Goal: Information Seeking & Learning: Learn about a topic

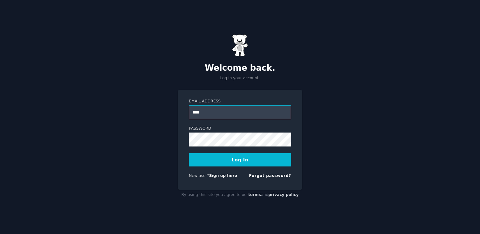
type input "**********"
click at [242, 165] on button "Log In" at bounding box center [240, 159] width 102 height 13
click at [261, 176] on link "Forgot password?" at bounding box center [270, 175] width 42 height 4
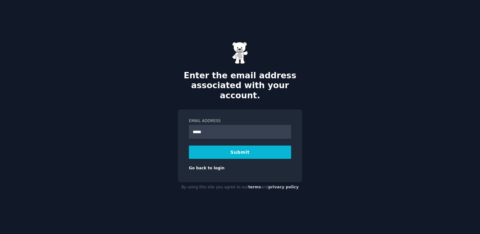
type input "**********"
click at [235, 150] on button "Submit" at bounding box center [240, 152] width 102 height 13
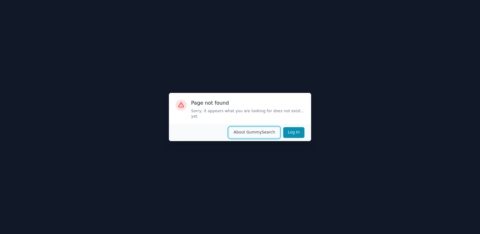
click at [270, 132] on button "About GummySearch" at bounding box center [254, 132] width 51 height 11
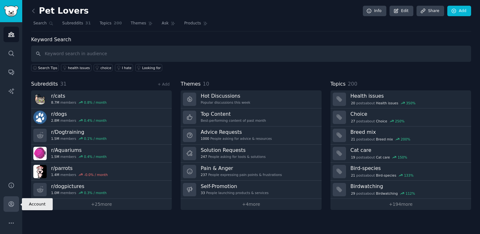
click at [10, 206] on icon "Sidebar" at bounding box center [11, 204] width 5 height 5
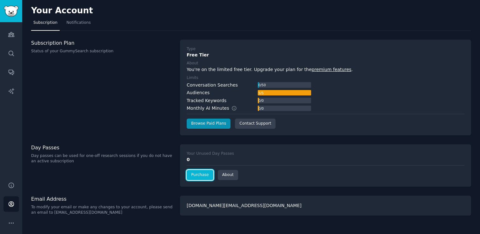
click at [202, 174] on link "Purchase" at bounding box center [199, 175] width 27 height 10
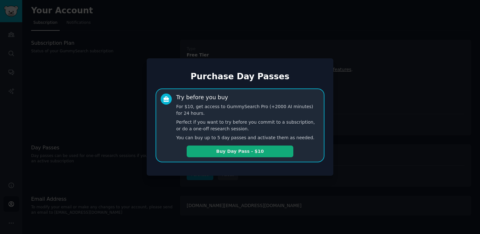
click at [239, 150] on button "Buy Day Pass - $10" at bounding box center [239, 152] width 107 height 12
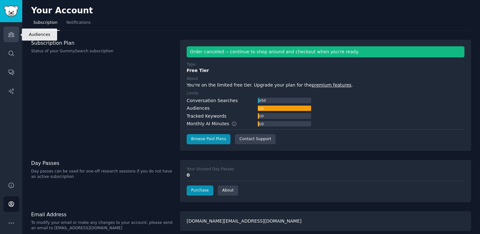
click at [13, 33] on icon "Sidebar" at bounding box center [11, 34] width 7 height 7
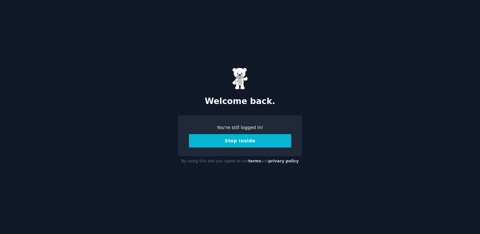
click at [225, 140] on button "Step Inside" at bounding box center [240, 140] width 102 height 13
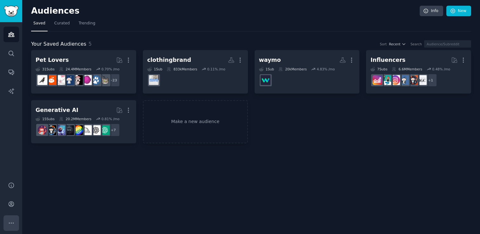
click at [6, 227] on button "More" at bounding box center [11, 223] width 16 height 16
click at [12, 199] on link "Account" at bounding box center [11, 204] width 16 height 16
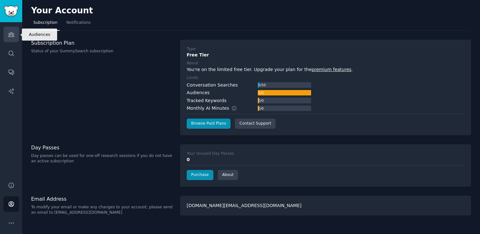
click at [11, 34] on icon "Sidebar" at bounding box center [11, 34] width 6 height 4
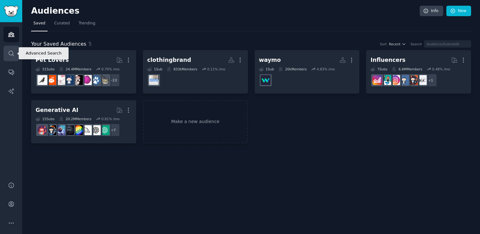
click at [10, 59] on link "Search" at bounding box center [11, 54] width 16 height 16
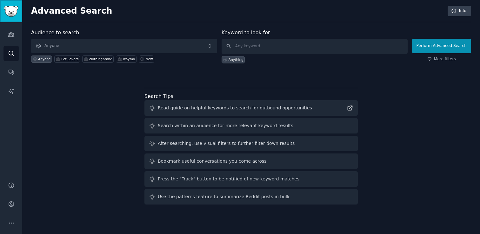
click at [13, 13] on img "Sidebar" at bounding box center [11, 11] width 15 height 11
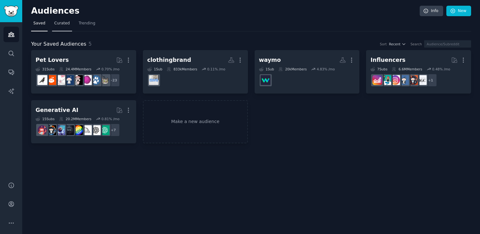
click at [61, 24] on span "Curated" at bounding box center [62, 24] width 16 height 6
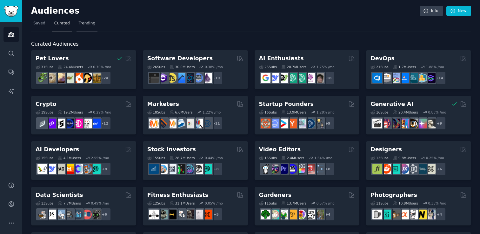
click at [90, 24] on span "Trending" at bounding box center [87, 24] width 16 height 6
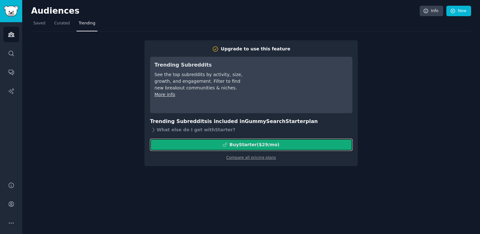
click at [276, 144] on div "Buy Starter ($ 29 /mo )" at bounding box center [254, 144] width 50 height 7
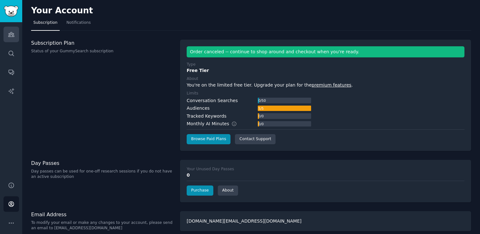
click at [8, 40] on link "Audiences" at bounding box center [11, 35] width 16 height 16
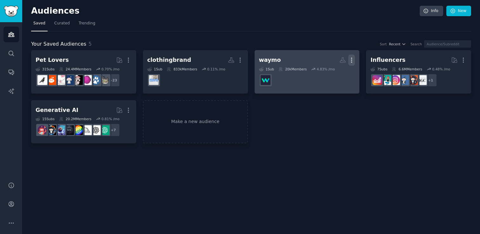
click at [350, 64] on button "More" at bounding box center [351, 60] width 7 height 11
click at [328, 75] on p "Delete" at bounding box center [334, 73] width 15 height 7
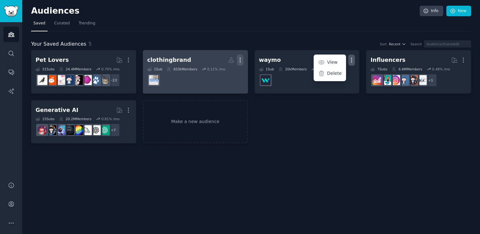
click at [240, 59] on icon "button" at bounding box center [240, 60] width 7 height 7
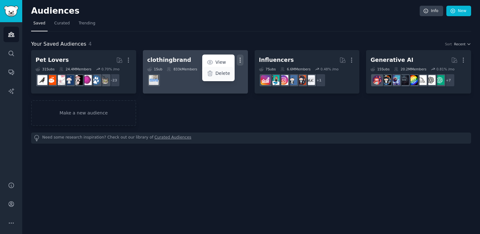
click at [221, 75] on p "Delete" at bounding box center [222, 73] width 15 height 7
click at [167, 57] on div "clothingbrand" at bounding box center [169, 60] width 44 height 8
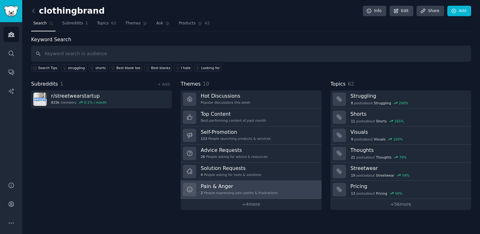
click at [248, 196] on div "Pain & Anger 2 People expressing pain points & frustrations" at bounding box center [238, 189] width 77 height 13
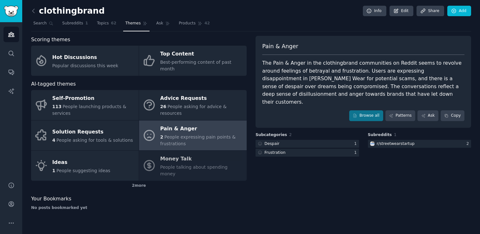
click at [283, 74] on div "The Pain & Anger in the clothingbrand communities on Reddit seems to revolve ar…" at bounding box center [363, 82] width 202 height 47
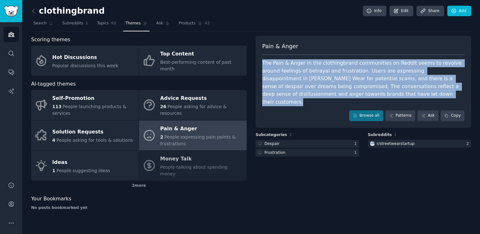
click at [283, 74] on div "The Pain & Anger in the clothingbrand communities on Reddit seems to revolve ar…" at bounding box center [363, 82] width 202 height 47
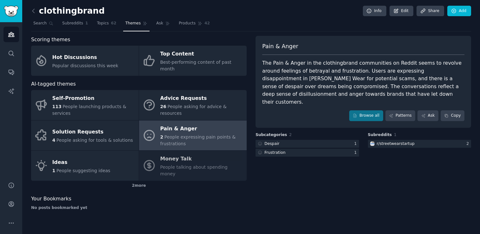
click at [290, 70] on div "The Pain & Anger in the clothingbrand communities on Reddit seems to revolve ar…" at bounding box center [363, 82] width 202 height 47
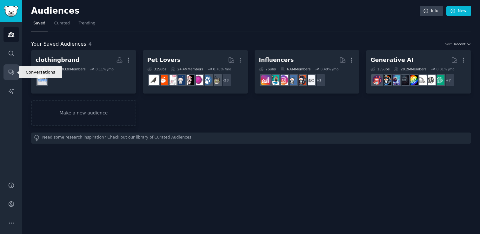
click at [10, 78] on link "Conversations" at bounding box center [11, 72] width 16 height 16
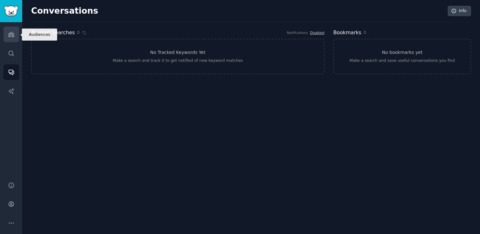
click at [13, 38] on link "Audiences" at bounding box center [11, 35] width 16 height 16
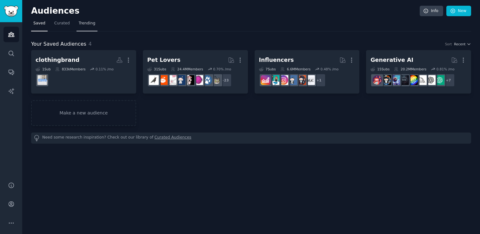
click at [80, 27] on link "Trending" at bounding box center [86, 24] width 21 height 13
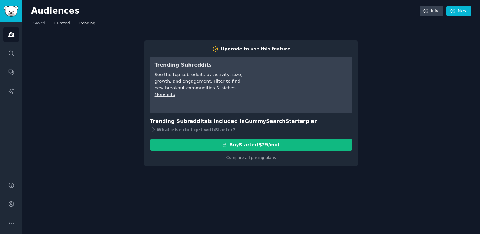
click at [59, 25] on span "Curated" at bounding box center [62, 24] width 16 height 6
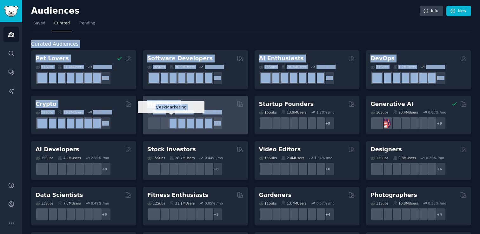
drag, startPoint x: 118, startPoint y: 32, endPoint x: 169, endPoint y: 118, distance: 100.1
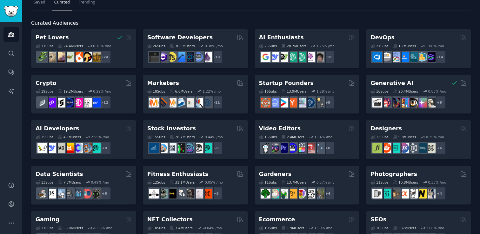
scroll to position [23, 0]
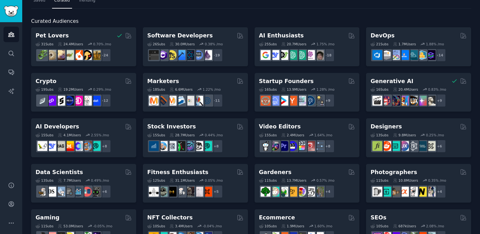
click at [276, 22] on h2 "Curated Audiences" at bounding box center [251, 21] width 440 height 8
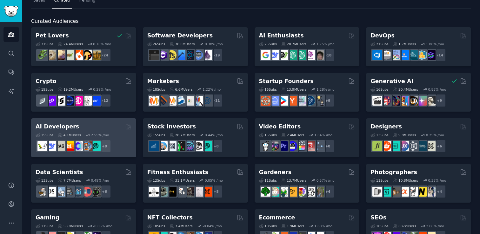
click at [57, 127] on h2 "AI Developers" at bounding box center [57, 127] width 43 height 8
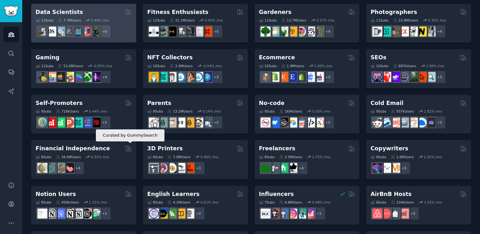
scroll to position [273, 0]
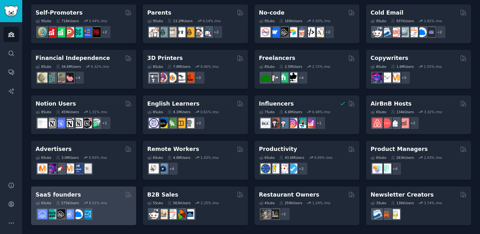
click at [119, 195] on div "SaaS founders" at bounding box center [84, 195] width 96 height 8
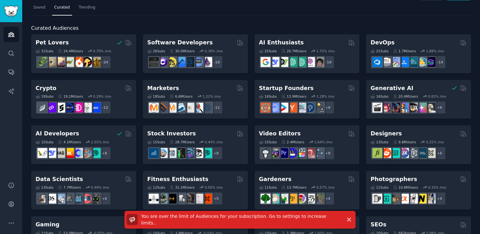
scroll to position [16, 0]
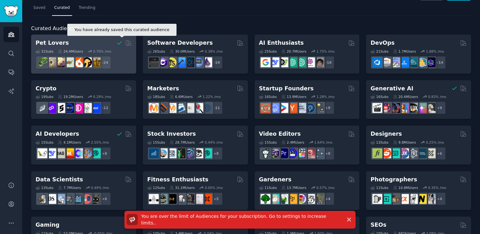
click at [119, 42] on icon at bounding box center [119, 43] width 7 height 7
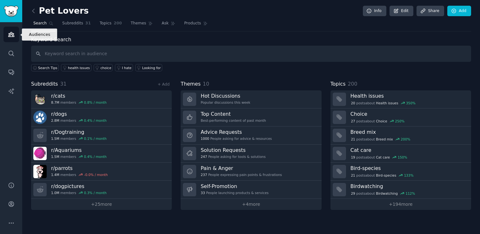
click at [13, 33] on icon "Sidebar" at bounding box center [11, 34] width 7 height 7
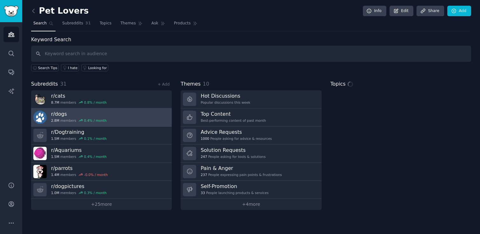
click at [58, 114] on h3 "r/ dogs" at bounding box center [79, 114] width 56 height 7
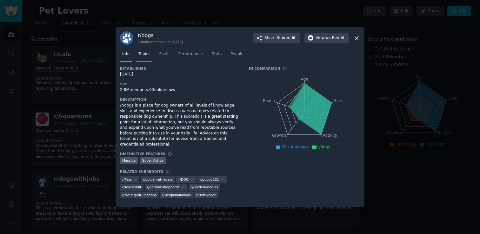
click at [146, 55] on span "Topics" at bounding box center [144, 54] width 12 height 6
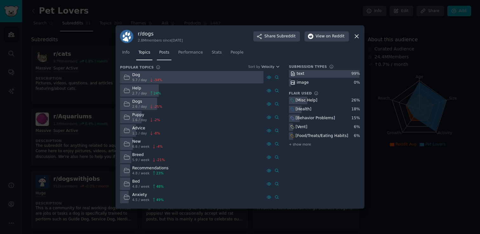
click at [166, 56] on link "Posts" at bounding box center [164, 54] width 15 height 13
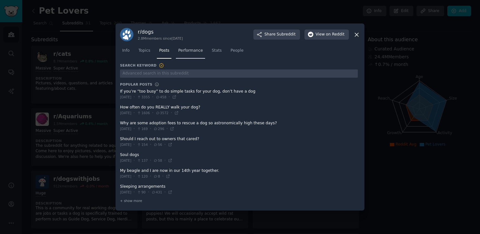
click at [180, 53] on span "Performance" at bounding box center [190, 51] width 25 height 6
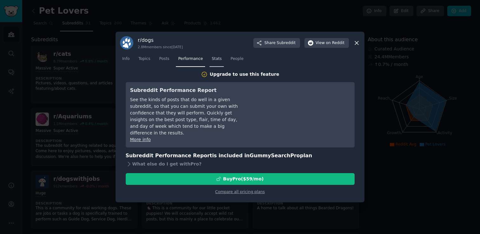
click at [210, 56] on link "Stats" at bounding box center [216, 60] width 14 height 13
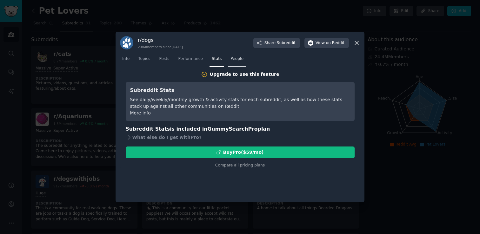
click at [238, 60] on span "People" at bounding box center [236, 59] width 13 height 6
click at [173, 62] on nav "Info Topics Posts Performance Stats People" at bounding box center [240, 60] width 240 height 13
click at [98, 91] on div at bounding box center [240, 117] width 480 height 234
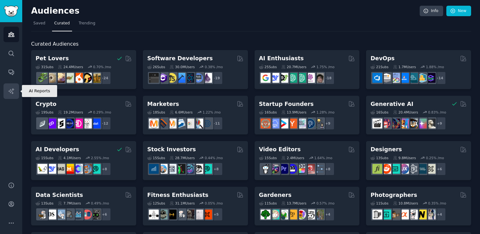
click at [9, 93] on icon "Sidebar" at bounding box center [11, 91] width 7 height 7
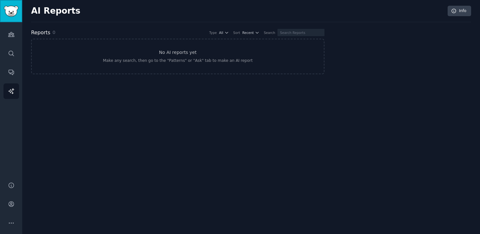
click at [14, 10] on img "Sidebar" at bounding box center [11, 11] width 15 height 11
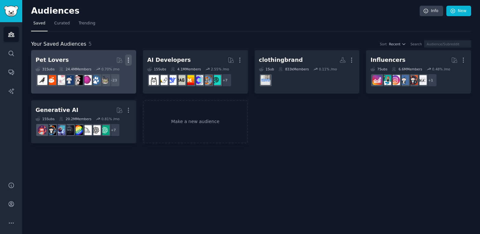
click at [128, 57] on icon "button" at bounding box center [128, 60] width 7 height 7
click at [110, 74] on p "Delete" at bounding box center [111, 73] width 15 height 7
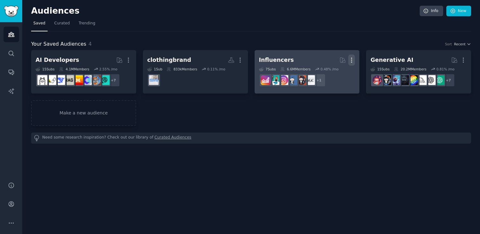
click at [353, 59] on icon "button" at bounding box center [351, 60] width 7 height 7
click at [336, 72] on p "Delete" at bounding box center [334, 73] width 15 height 7
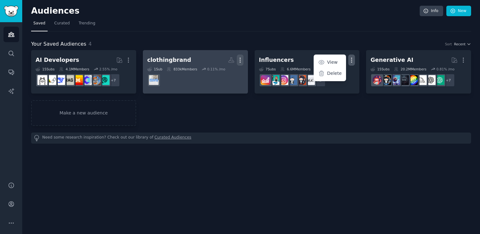
click at [241, 58] on icon "button" at bounding box center [240, 60] width 7 height 7
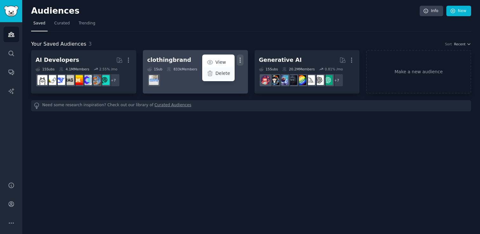
click at [224, 75] on p "Delete" at bounding box center [222, 73] width 15 height 7
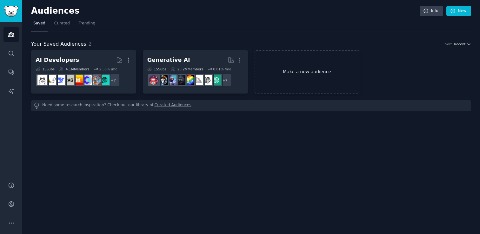
click at [315, 75] on link "Make a new audience" at bounding box center [306, 71] width 105 height 43
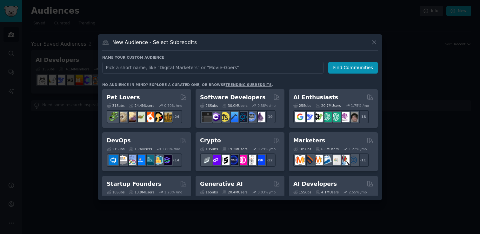
click at [225, 84] on link "trending subreddits" at bounding box center [248, 85] width 46 height 4
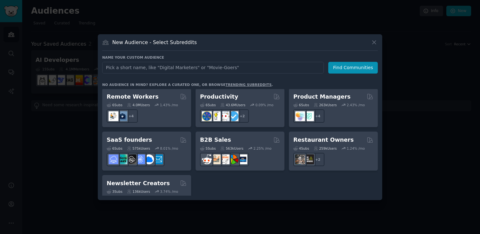
scroll to position [495, 0]
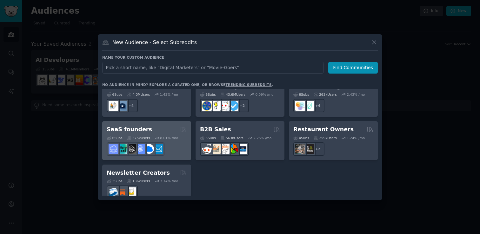
click at [172, 134] on div "6 Sub s 575k Users 8.01 % /mo" at bounding box center [147, 145] width 80 height 22
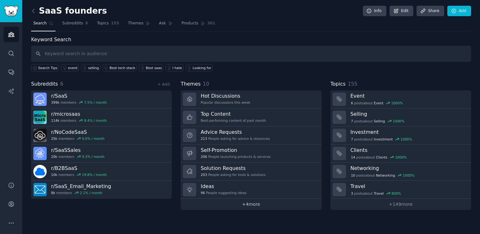
click at [250, 202] on link "+ 4 more" at bounding box center [250, 204] width 140 height 11
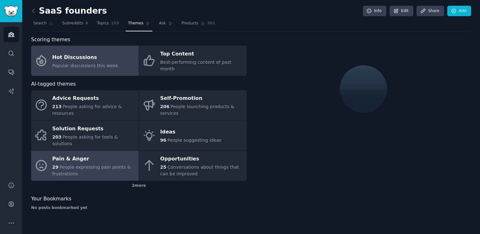
click at [124, 165] on span "People expressing pain points & frustrations" at bounding box center [91, 171] width 78 height 12
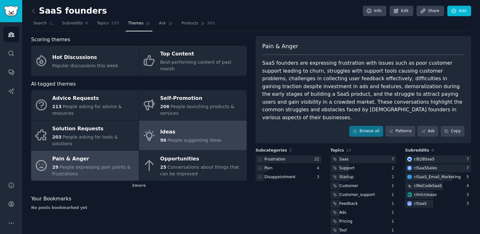
click at [165, 127] on div "Ideas" at bounding box center [190, 132] width 61 height 10
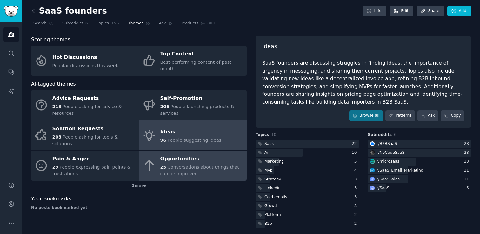
click at [186, 165] on span "Conversations about things that can be improved" at bounding box center [199, 171] width 79 height 12
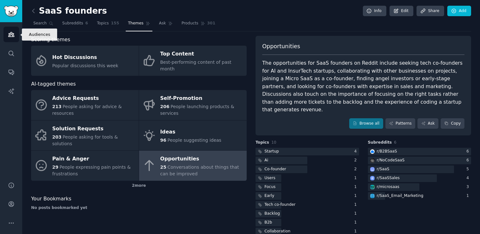
click at [14, 32] on icon "Sidebar" at bounding box center [11, 34] width 7 height 7
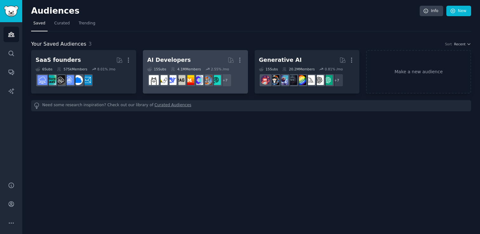
click at [201, 56] on h2 "AI Developers More" at bounding box center [195, 60] width 96 height 11
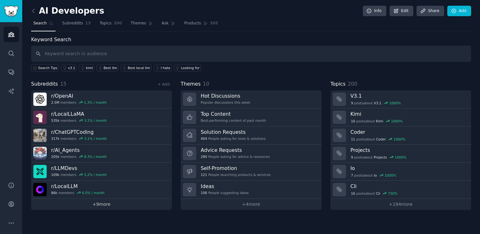
click at [104, 205] on link "+ 9 more" at bounding box center [101, 204] width 140 height 11
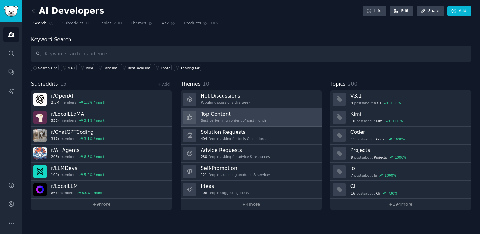
click at [209, 125] on link "Top Content Best-performing content of past month" at bounding box center [250, 117] width 140 height 18
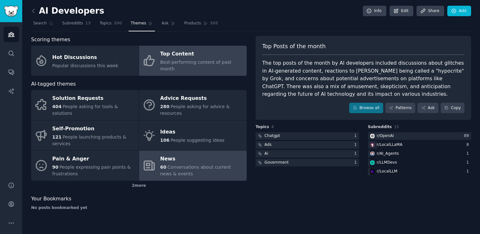
click at [180, 151] on link "News 60 Conversations about current news & events" at bounding box center [193, 166] width 108 height 30
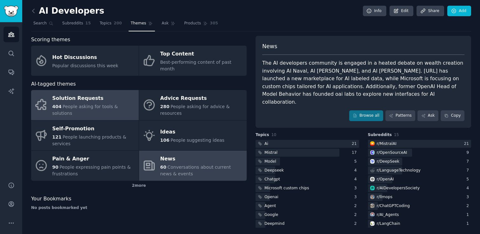
click at [88, 96] on div "Solution Requests" at bounding box center [93, 99] width 83 height 10
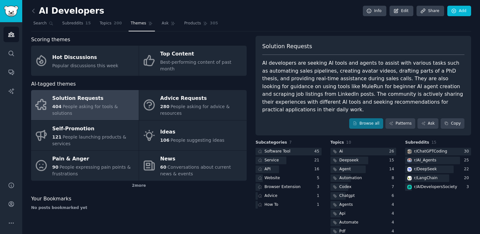
click at [304, 86] on div "AI developers are seeking AI tools and agents to assist with various tasks such…" at bounding box center [363, 86] width 202 height 55
copy div "MuleRun"
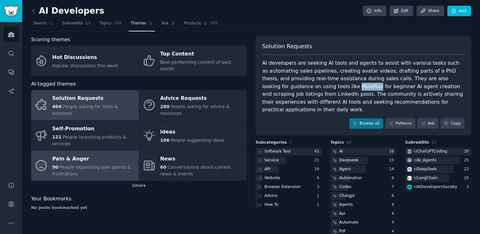
click at [73, 155] on div "Pain & Anger" at bounding box center [93, 159] width 83 height 10
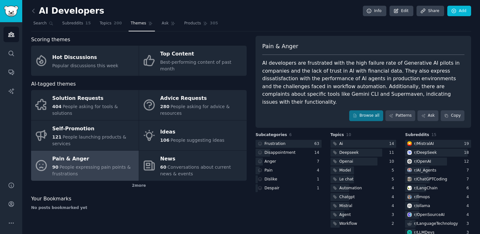
click at [341, 71] on div "AI developers are frustrated with the high failure rate of Generative AI pilots…" at bounding box center [363, 82] width 202 height 47
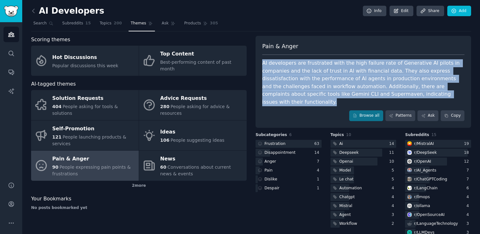
click at [341, 71] on div "AI developers are frustrated with the high failure rate of Generative AI pilots…" at bounding box center [363, 82] width 202 height 47
click at [326, 74] on div "AI developers are frustrated with the high failure rate of Generative AI pilots…" at bounding box center [363, 82] width 202 height 47
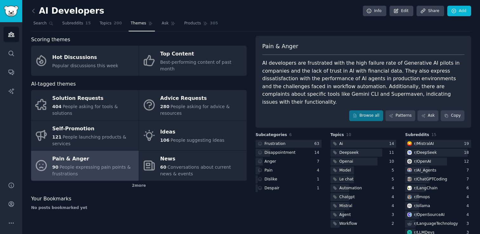
click at [298, 69] on div "AI developers are frustrated with the high failure rate of Generative AI pilots…" at bounding box center [363, 82] width 202 height 47
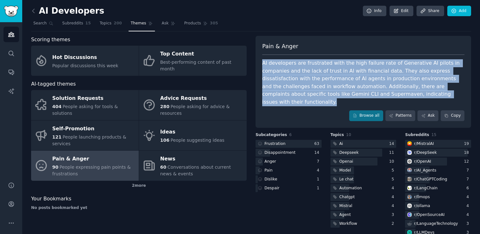
click at [298, 69] on div "AI developers are frustrated with the high failure rate of Generative AI pilots…" at bounding box center [363, 82] width 202 height 47
click at [292, 70] on div "AI developers are frustrated with the high failure rate of Generative AI pilots…" at bounding box center [363, 82] width 202 height 47
